Goal: Transaction & Acquisition: Download file/media

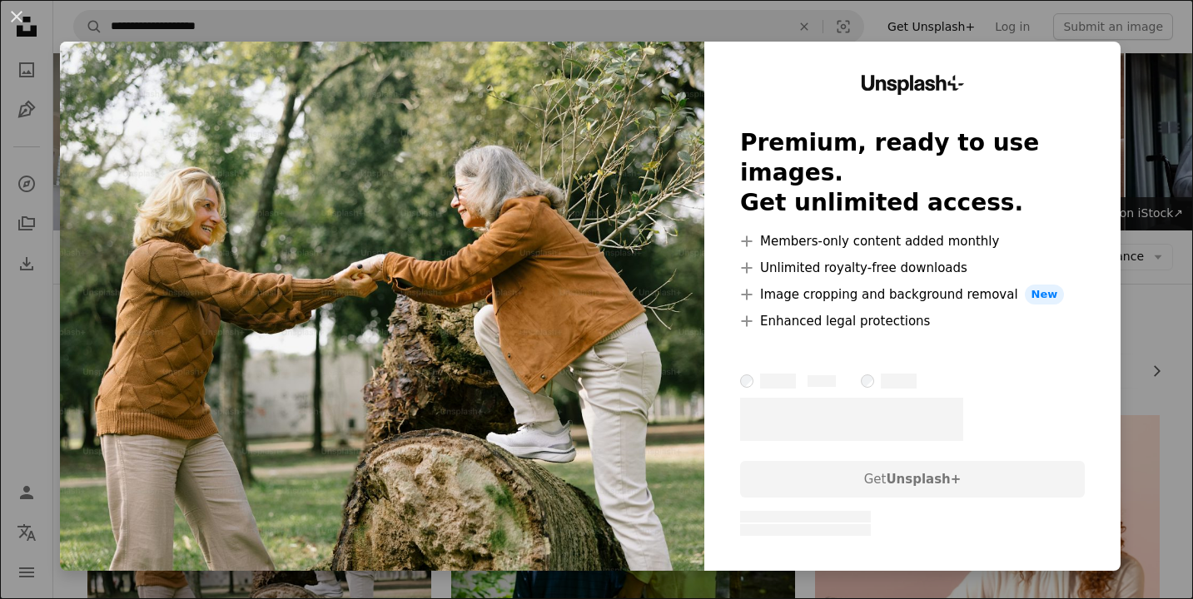
scroll to position [194, 0]
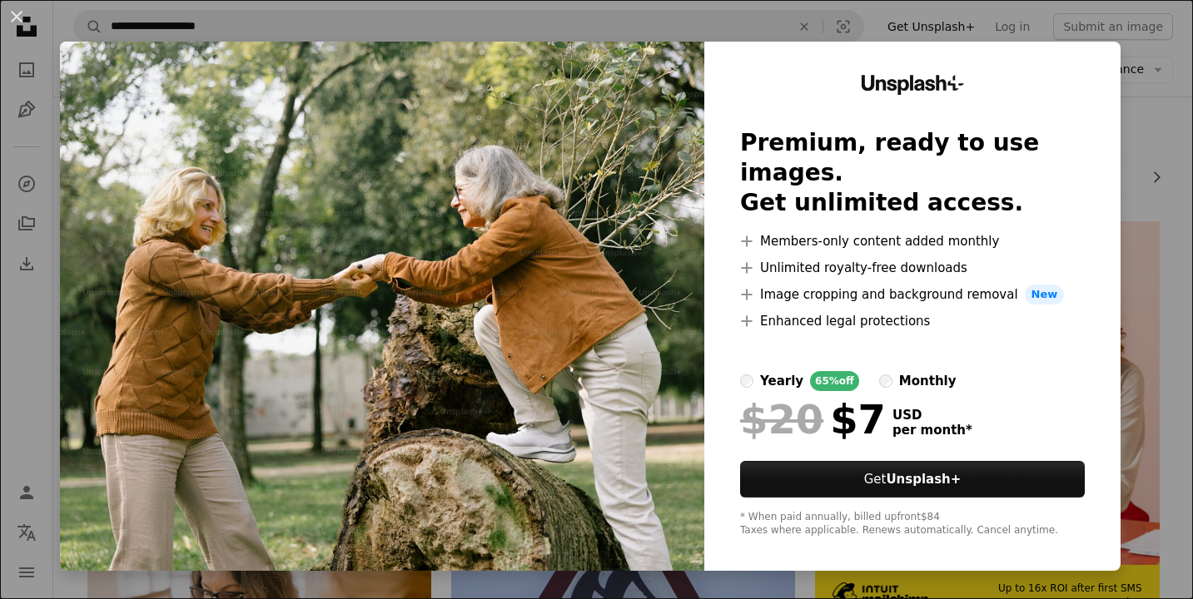
click at [548, 149] on img at bounding box center [382, 306] width 644 height 529
click at [1164, 117] on div "An X shape Unsplash+ Premium, ready to use images. Get unlimited access. A plus…" at bounding box center [596, 299] width 1193 height 599
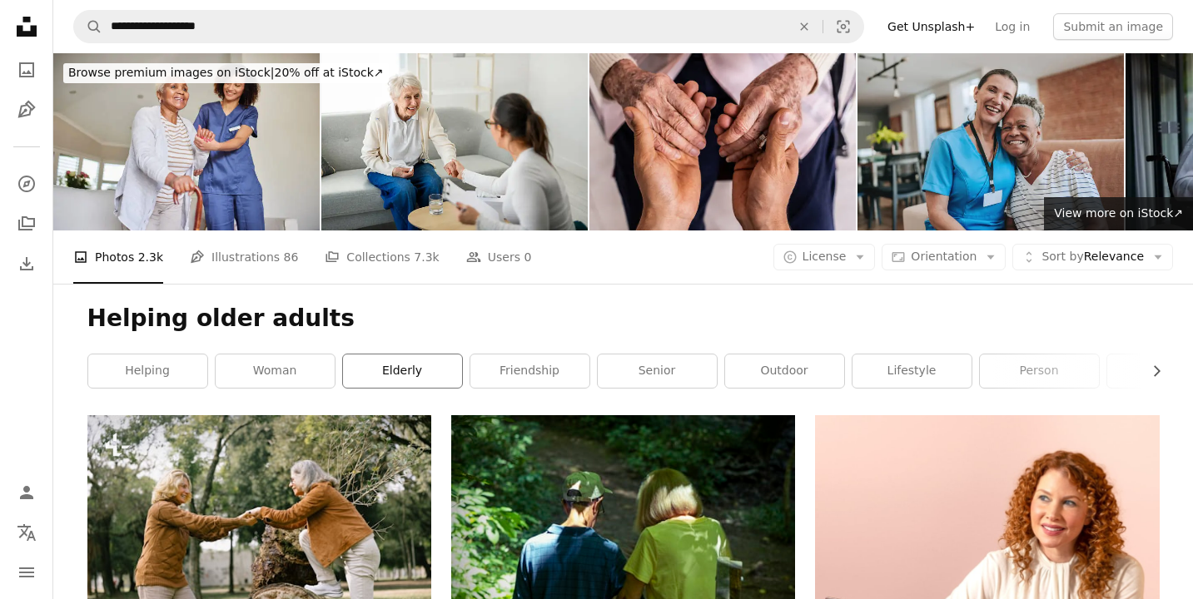
click at [390, 370] on link "elderly" at bounding box center [402, 371] width 119 height 33
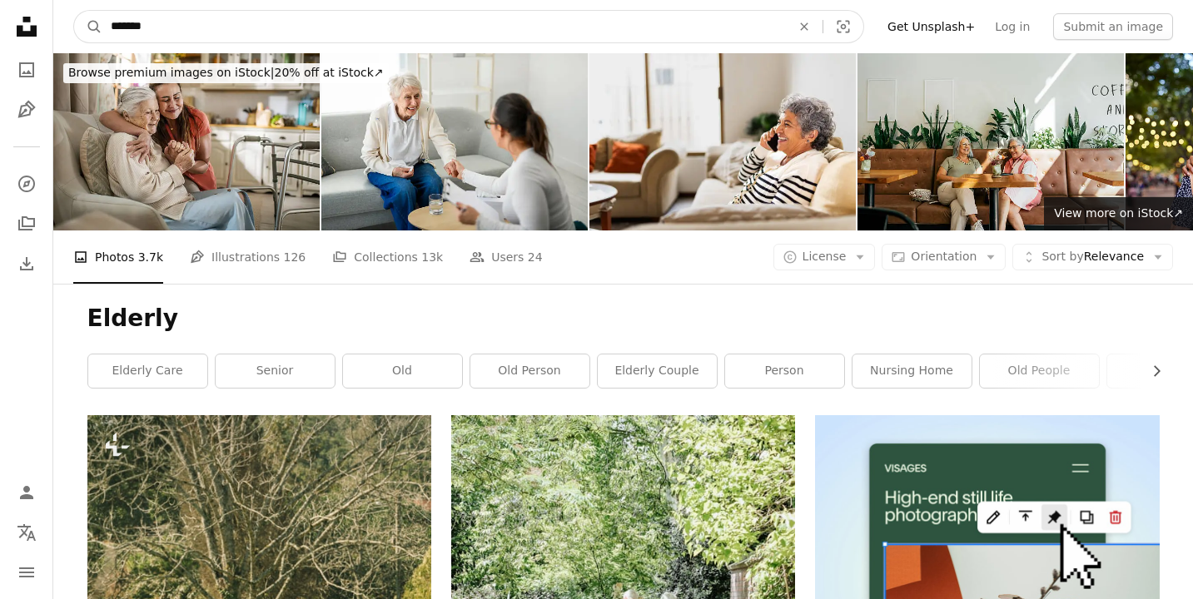
click at [109, 23] on input "*******" at bounding box center [443, 27] width 683 height 32
type input "**********"
click at [74, 11] on button "A magnifying glass" at bounding box center [88, 27] width 28 height 32
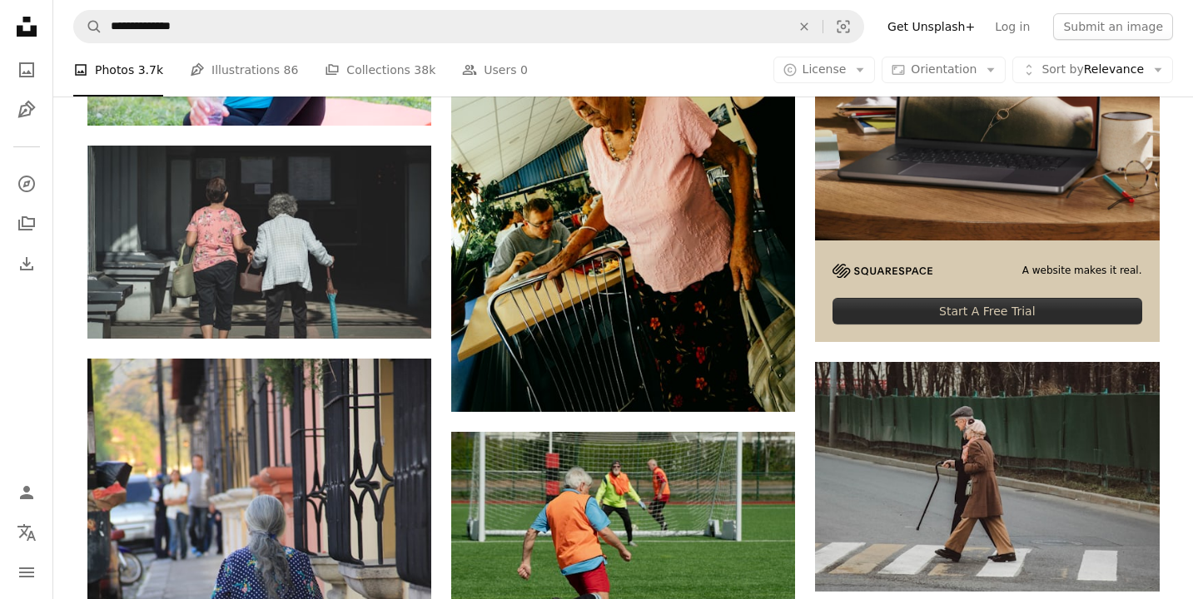
scroll to position [521, 0]
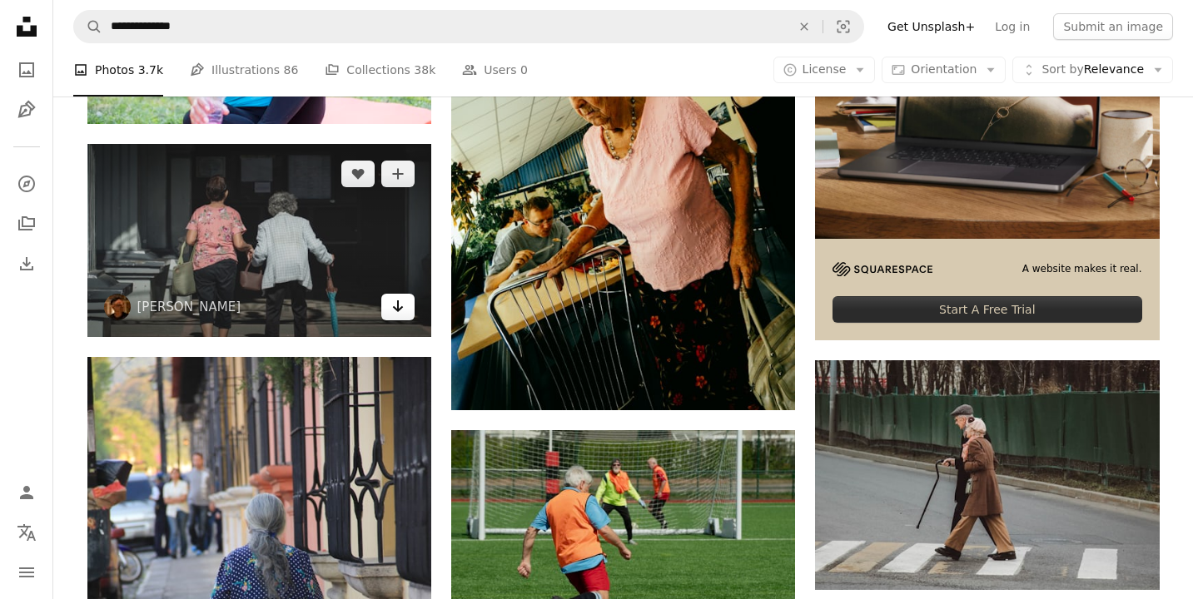
click at [405, 306] on link "Arrow pointing down" at bounding box center [397, 307] width 33 height 27
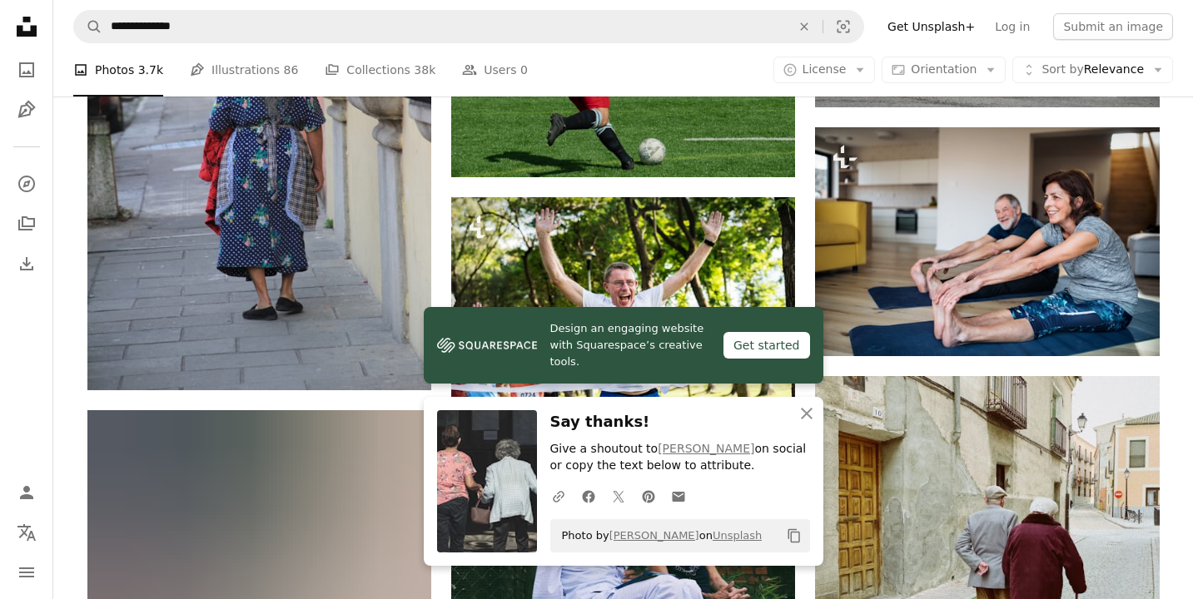
scroll to position [1012, 0]
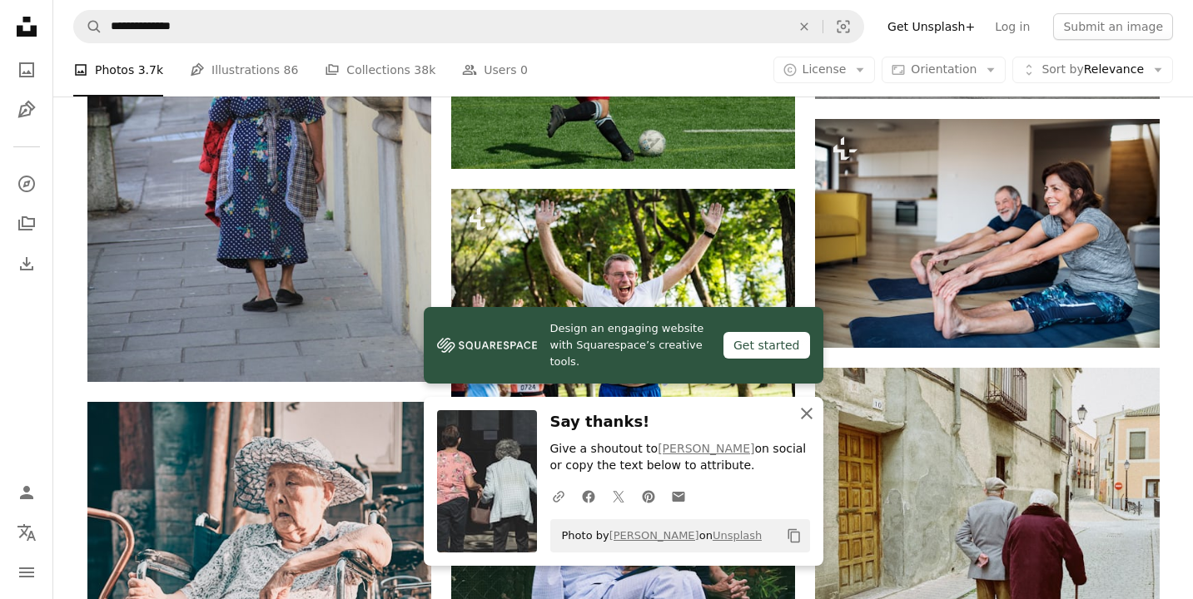
click at [805, 411] on icon "button" at bounding box center [807, 414] width 12 height 12
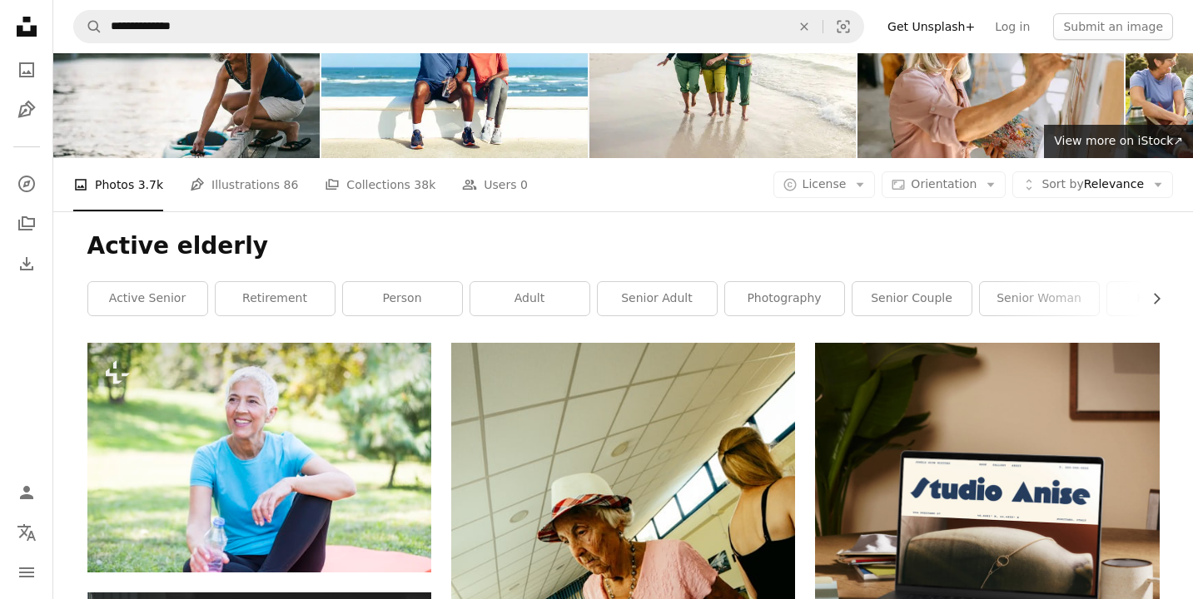
scroll to position [0, 0]
